Goal: Transaction & Acquisition: Purchase product/service

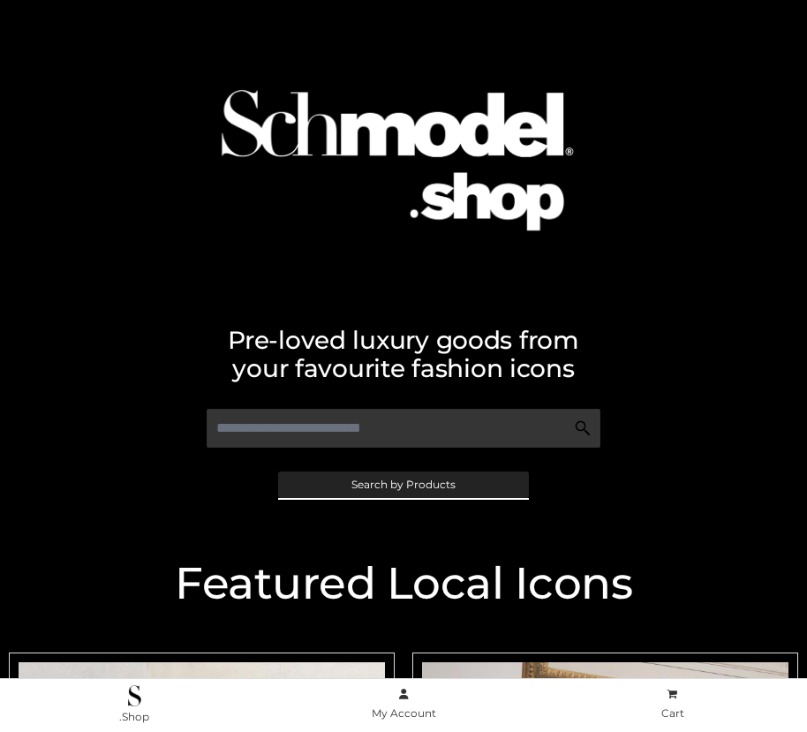
click at [403, 484] on span "Search by Products" at bounding box center [403, 485] width 104 height 11
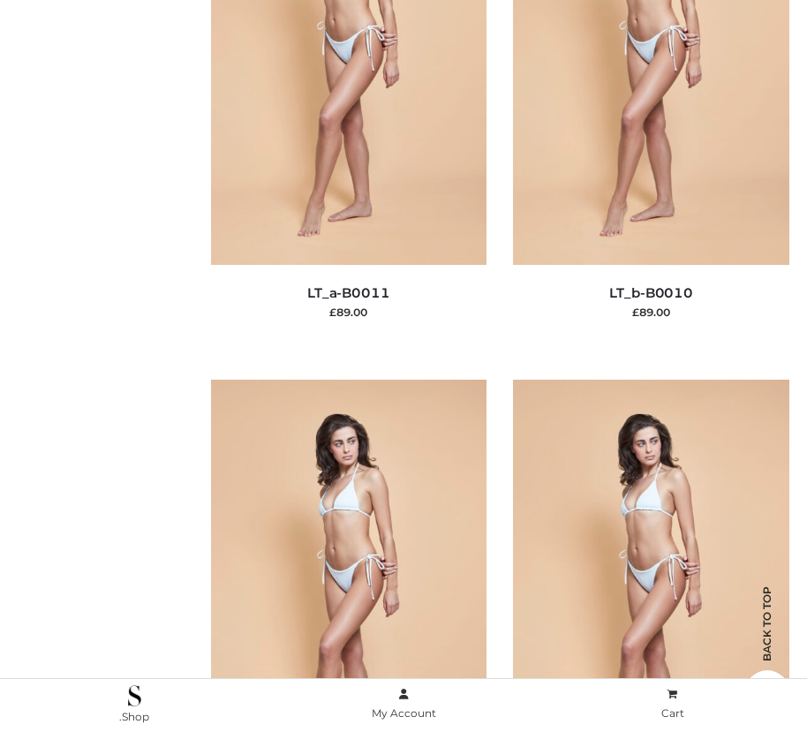
scroll to position [215, 0]
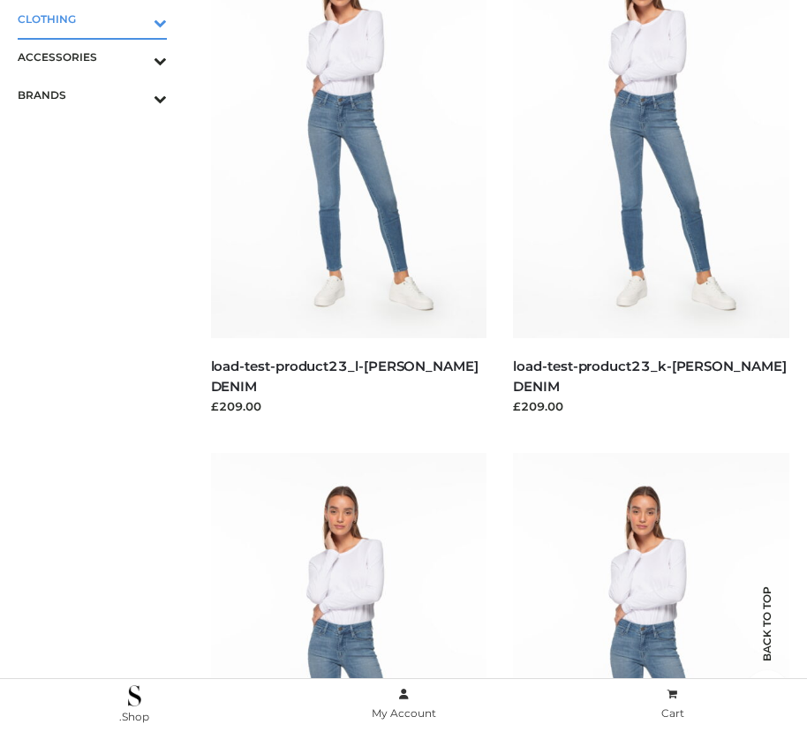
click at [135, 19] on icon "Toggle Submenu" at bounding box center [68, 22] width 198 height 20
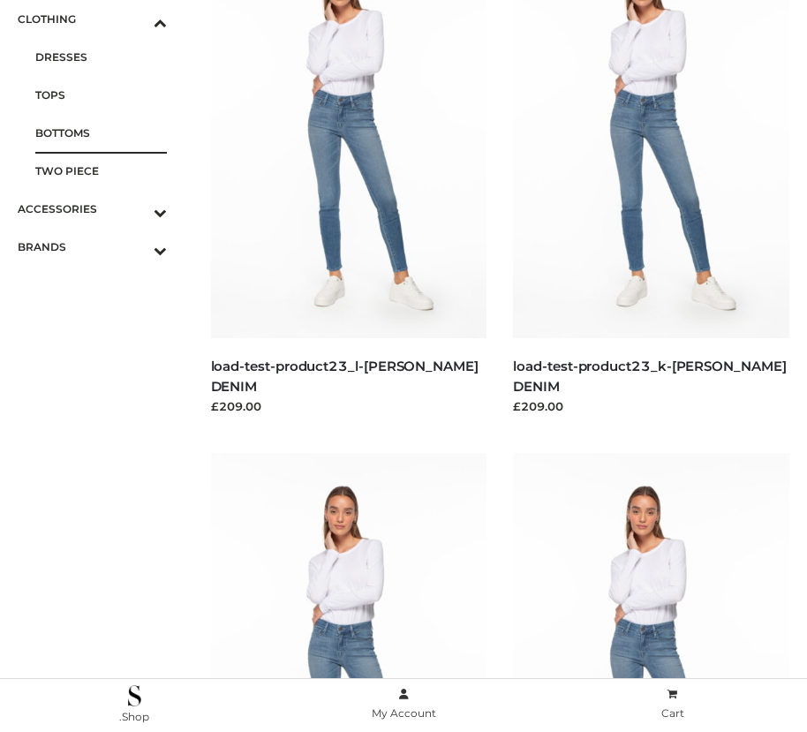
click at [101, 132] on span "BOTTOMS" at bounding box center [101, 133] width 132 height 20
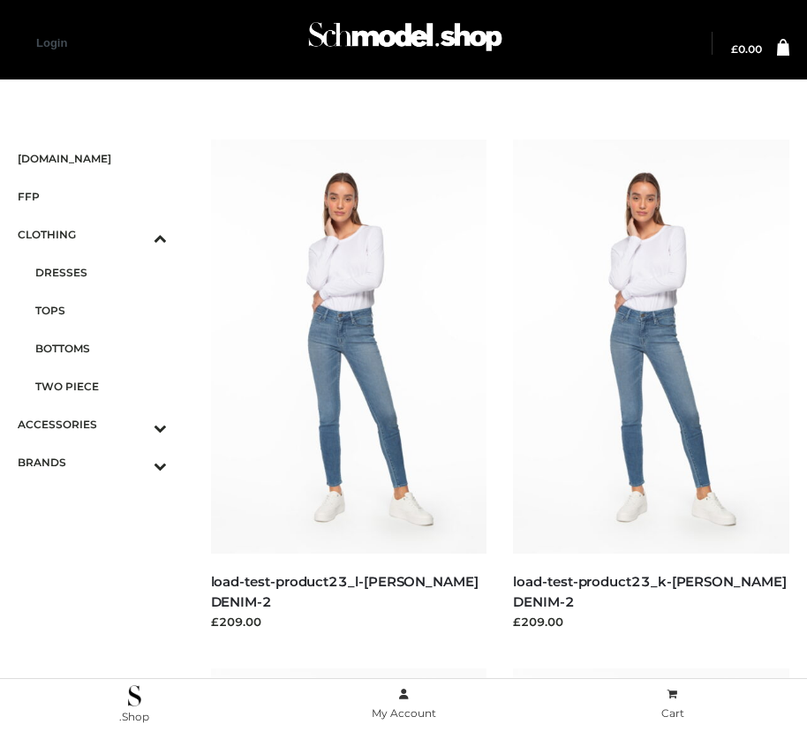
scroll to position [959, 0]
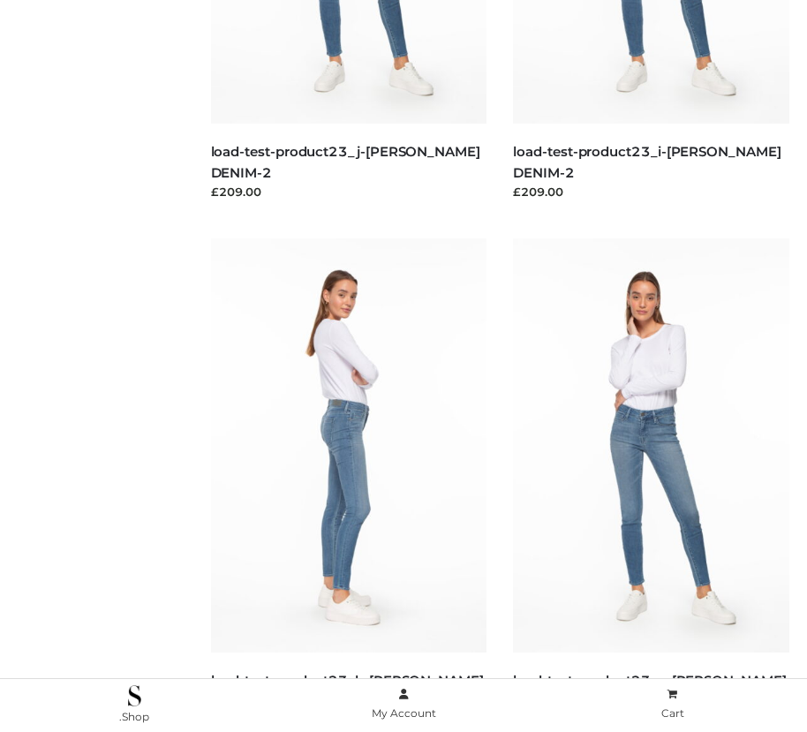
click at [348, 485] on img at bounding box center [349, 445] width 276 height 414
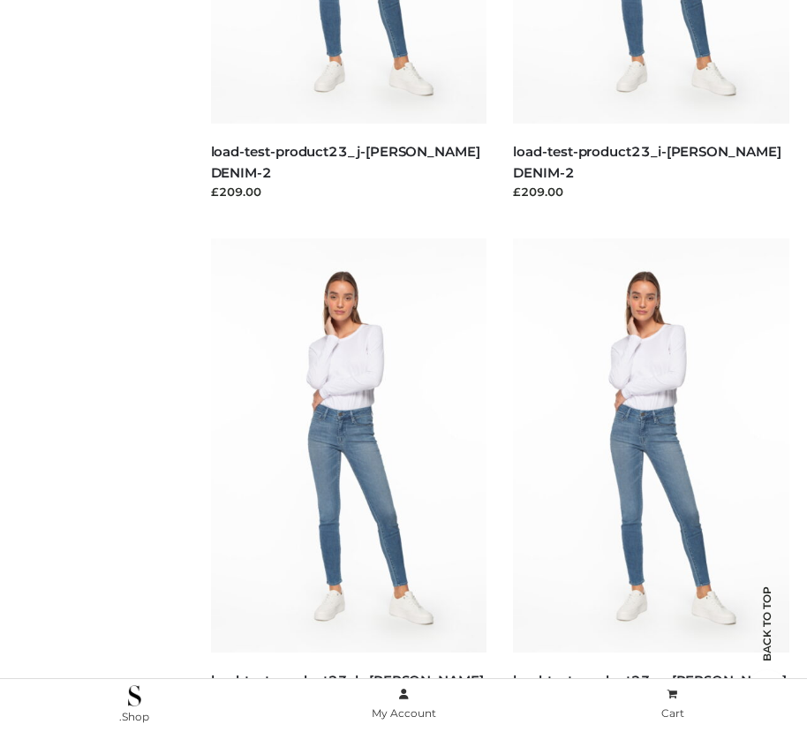
scroll to position [2547, 0]
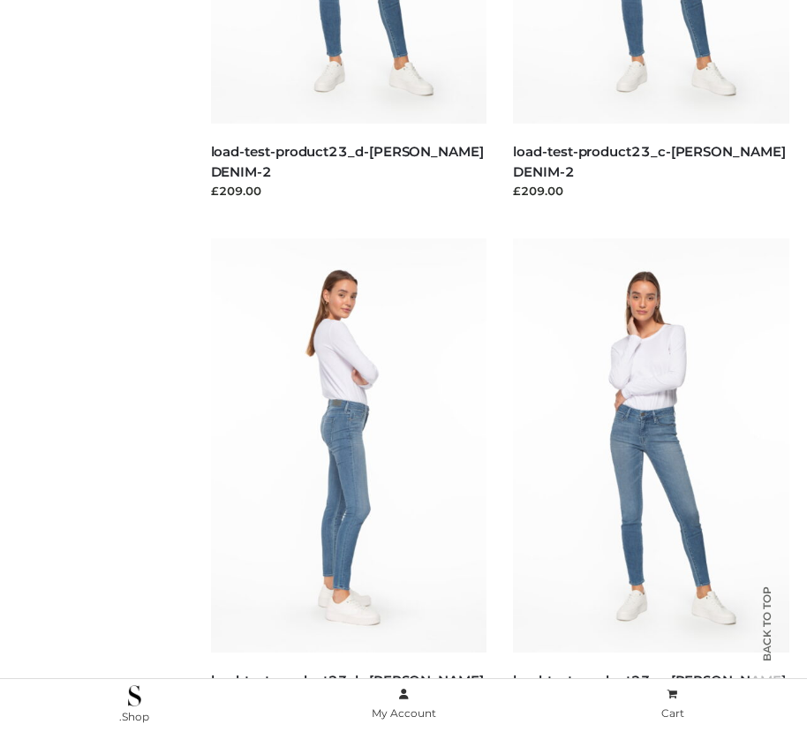
click at [348, 485] on img at bounding box center [349, 445] width 276 height 414
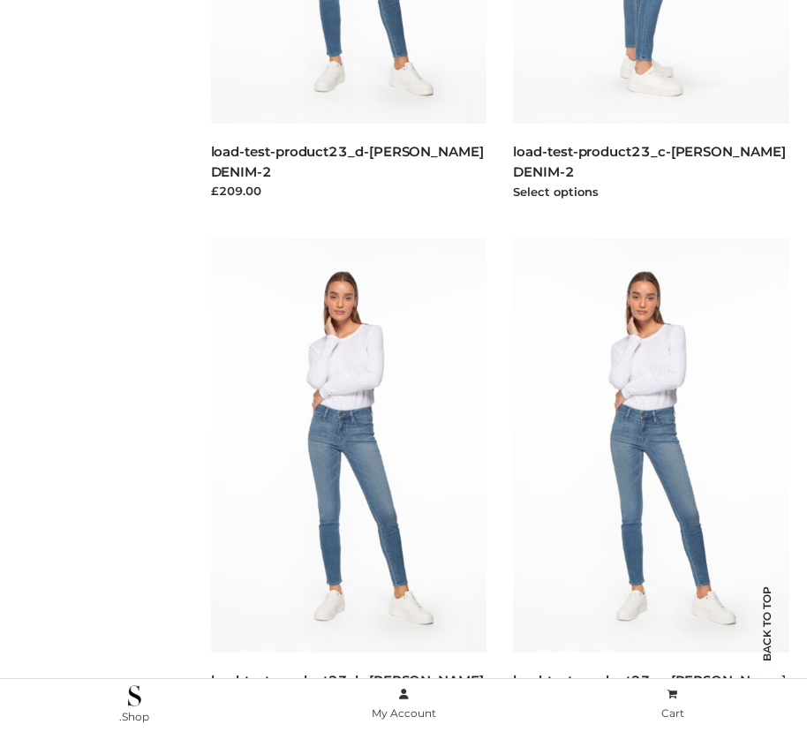
scroll to position [2018, 0]
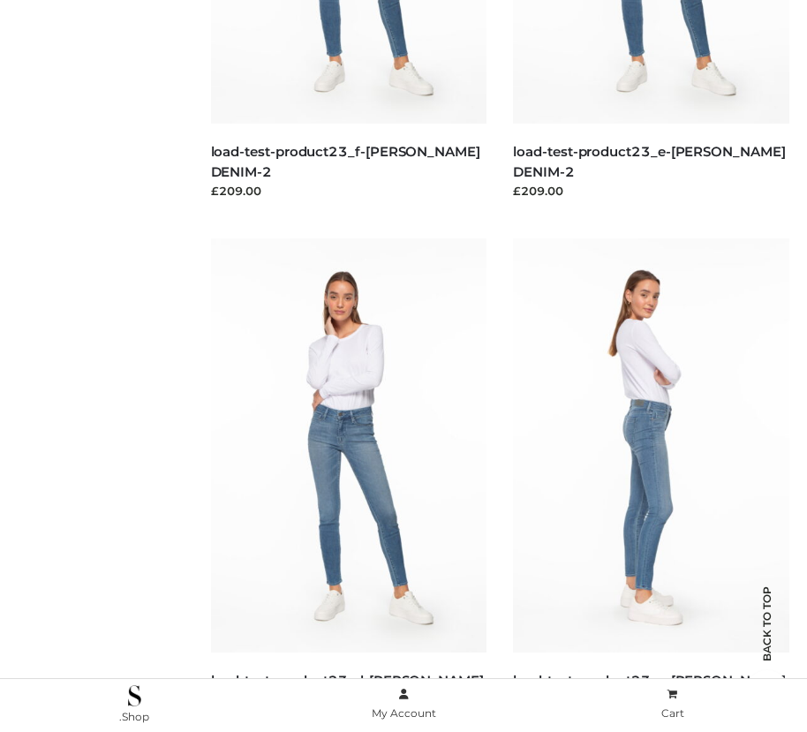
click at [651, 485] on img at bounding box center [651, 445] width 276 height 414
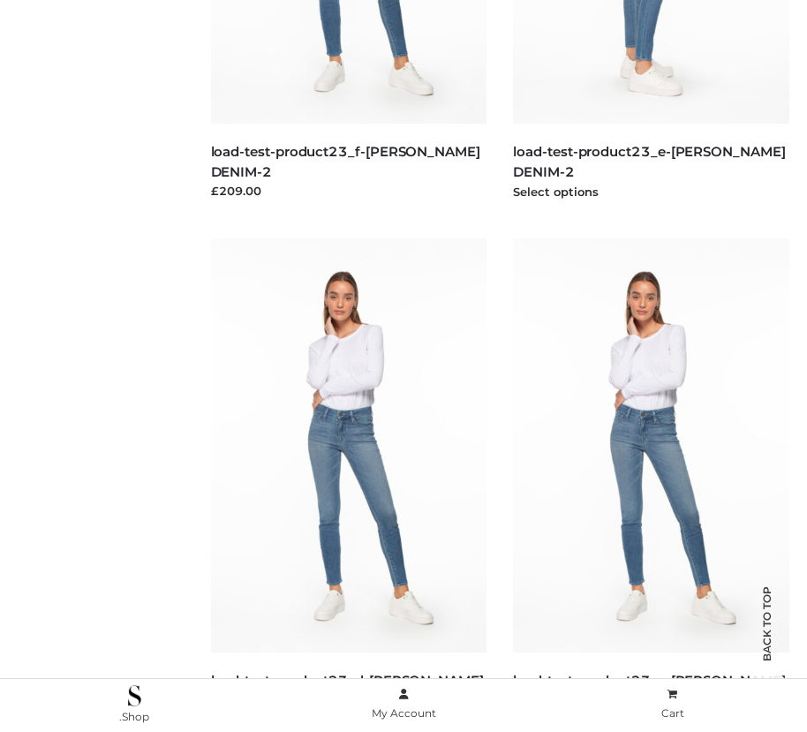
scroll to position [1489, 0]
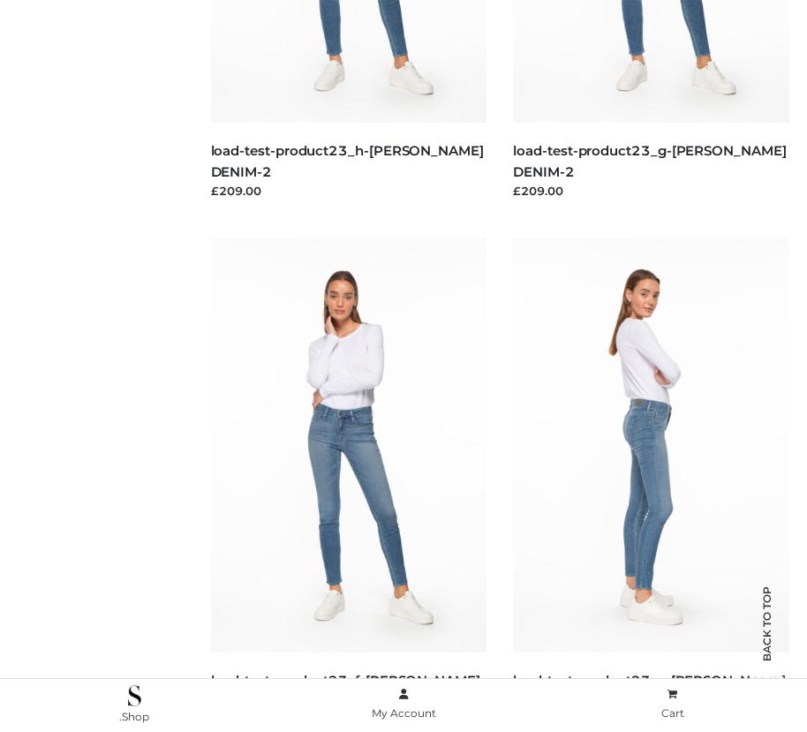
click at [651, 484] on img at bounding box center [651, 445] width 276 height 414
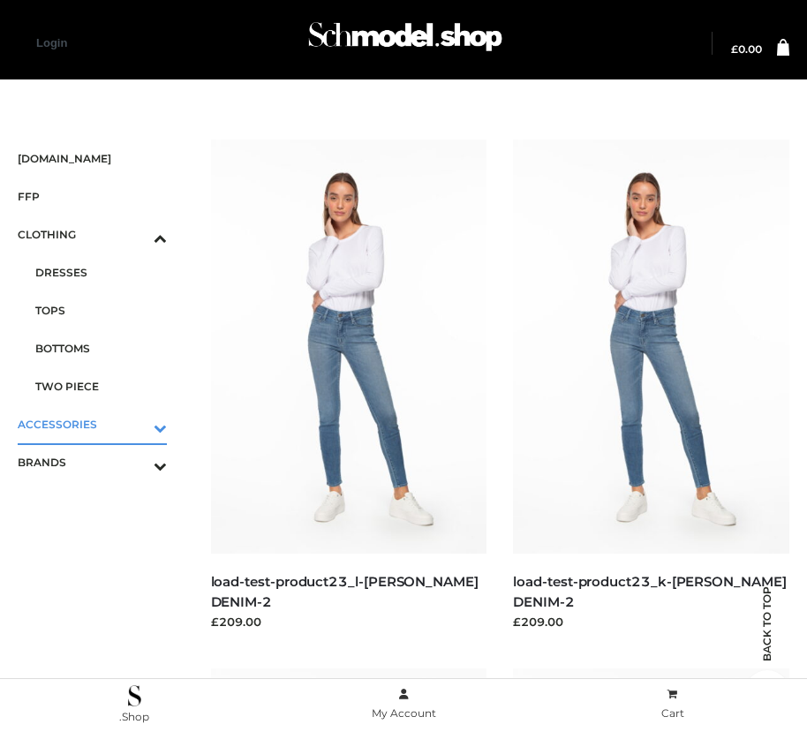
click at [135, 424] on icon "Toggle Submenu" at bounding box center [68, 428] width 198 height 20
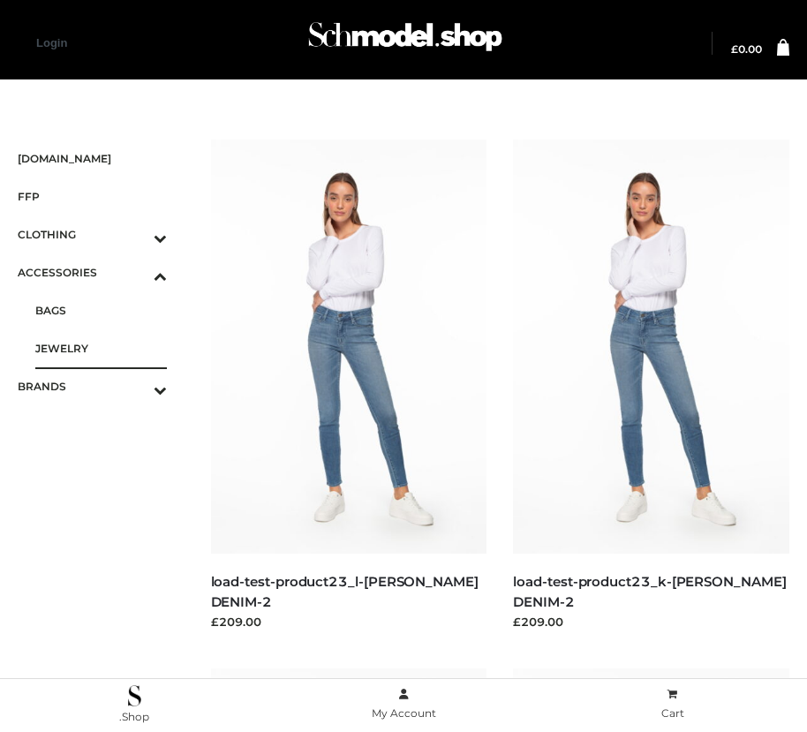
click at [101, 348] on span "JEWELRY" at bounding box center [101, 348] width 132 height 20
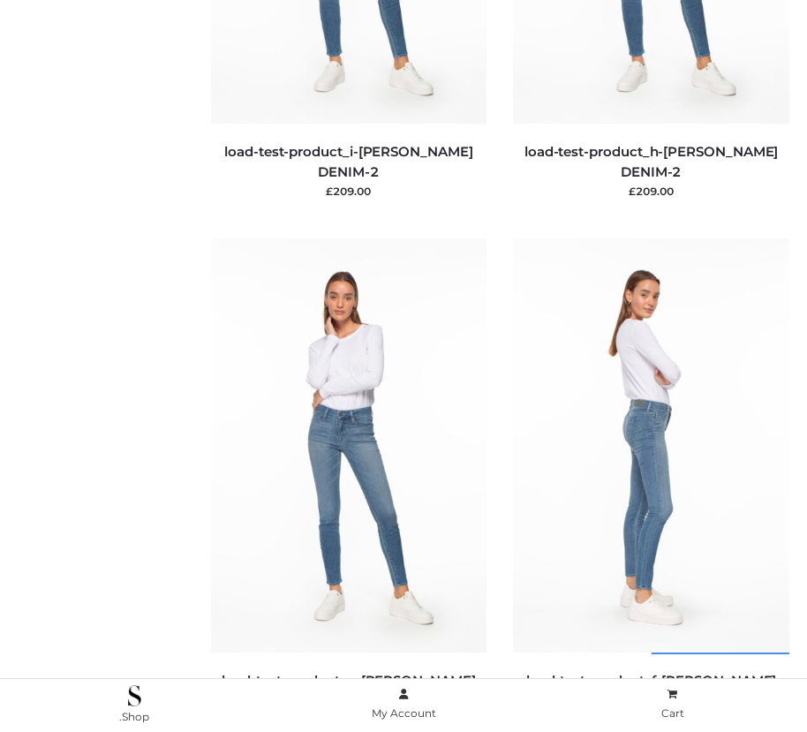
click at [651, 485] on img at bounding box center [651, 445] width 276 height 414
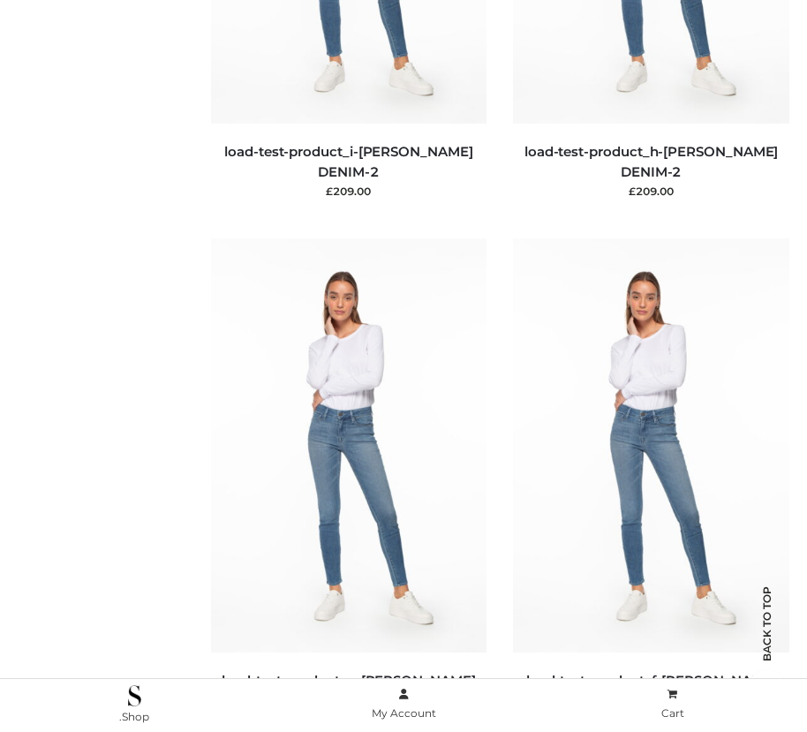
scroll to position [959, 0]
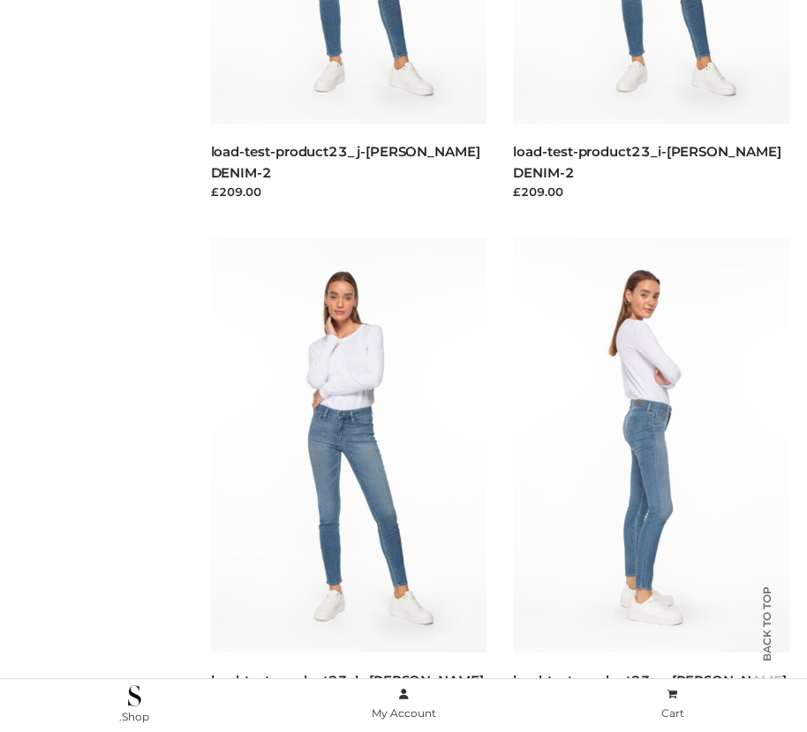
click at [651, 485] on img at bounding box center [651, 445] width 276 height 414
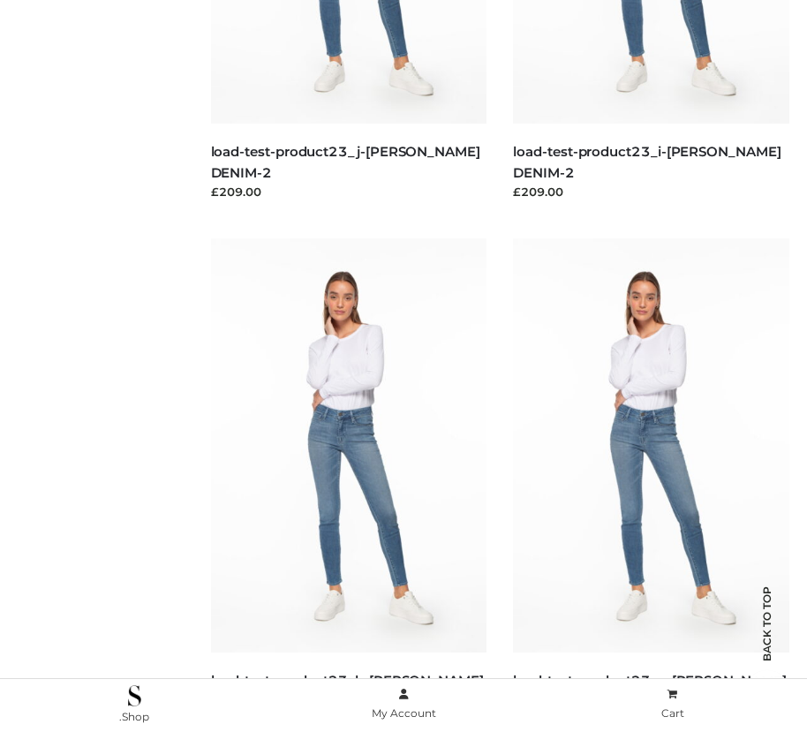
scroll to position [4681, 0]
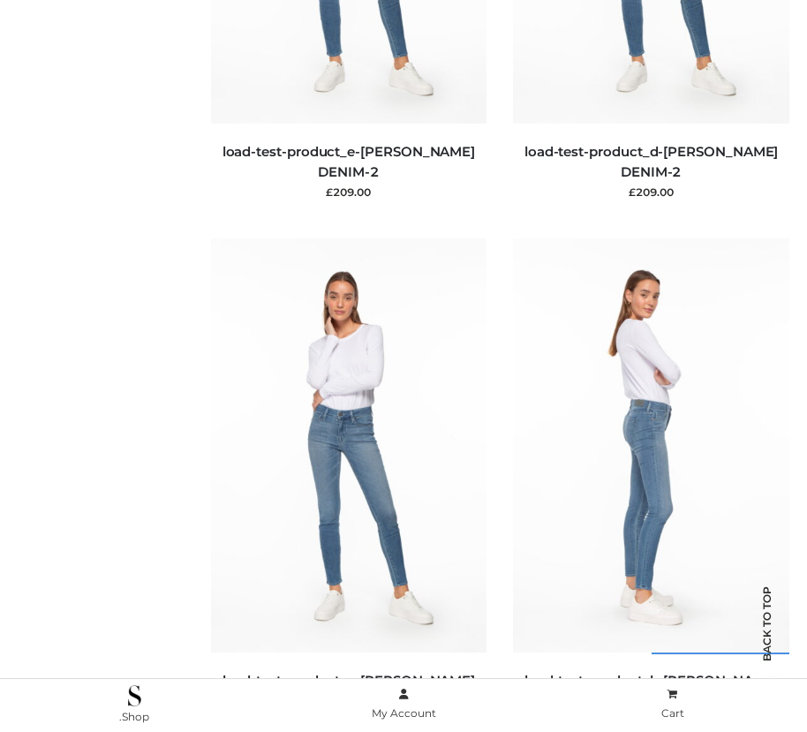
click at [651, 485] on img at bounding box center [651, 445] width 276 height 414
